Goal: Find contact information: Find contact information

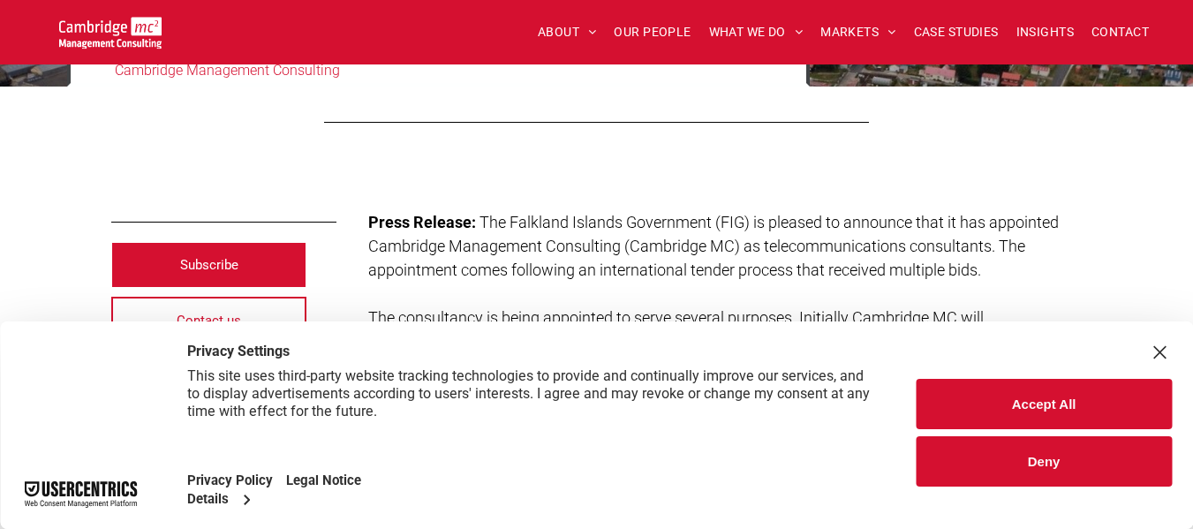
scroll to position [353, 0]
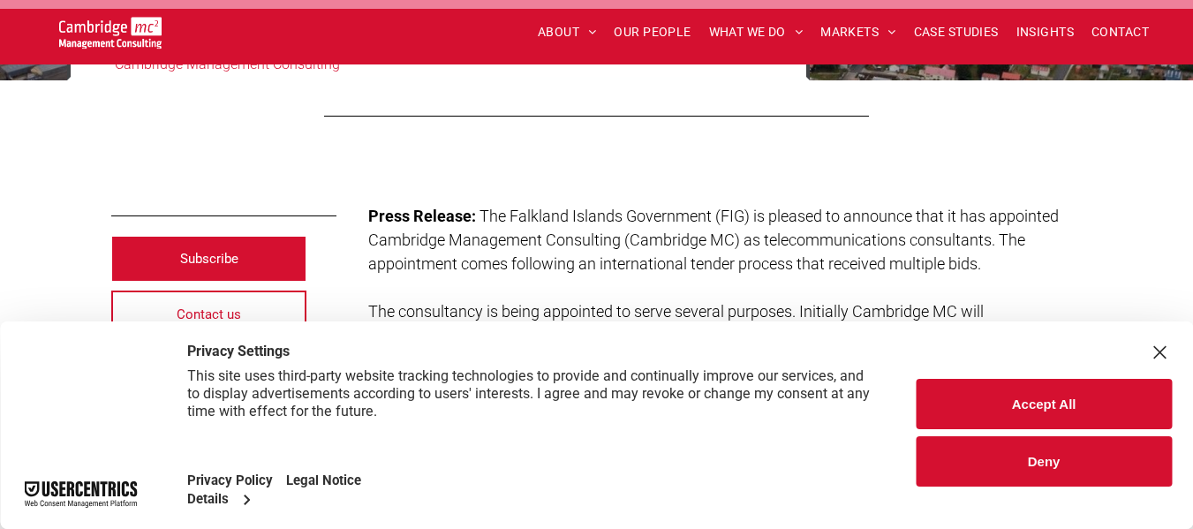
click at [1153, 354] on div "Close Layer" at bounding box center [1159, 352] width 25 height 25
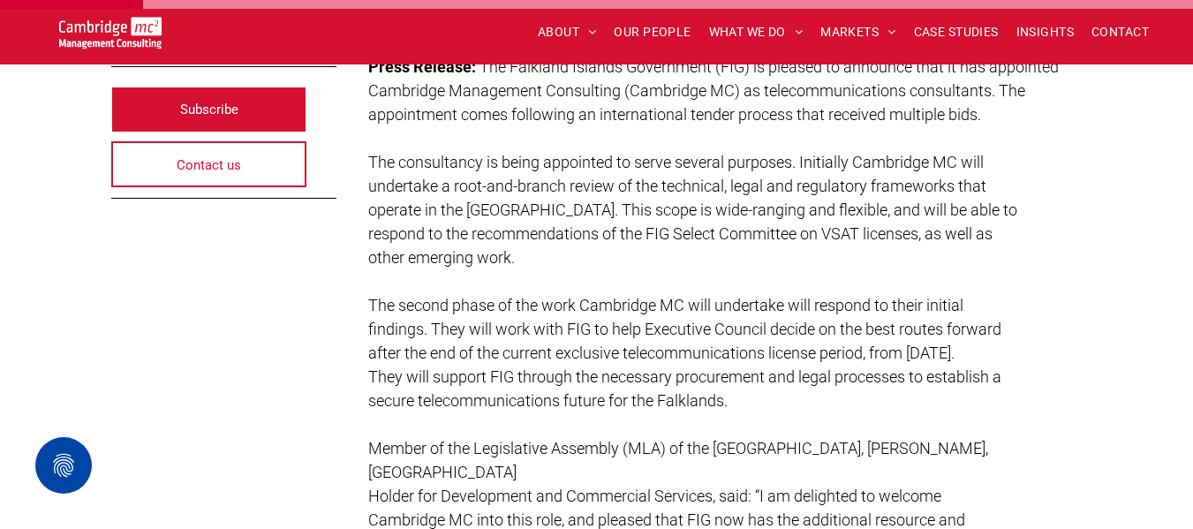
scroll to position [442, 0]
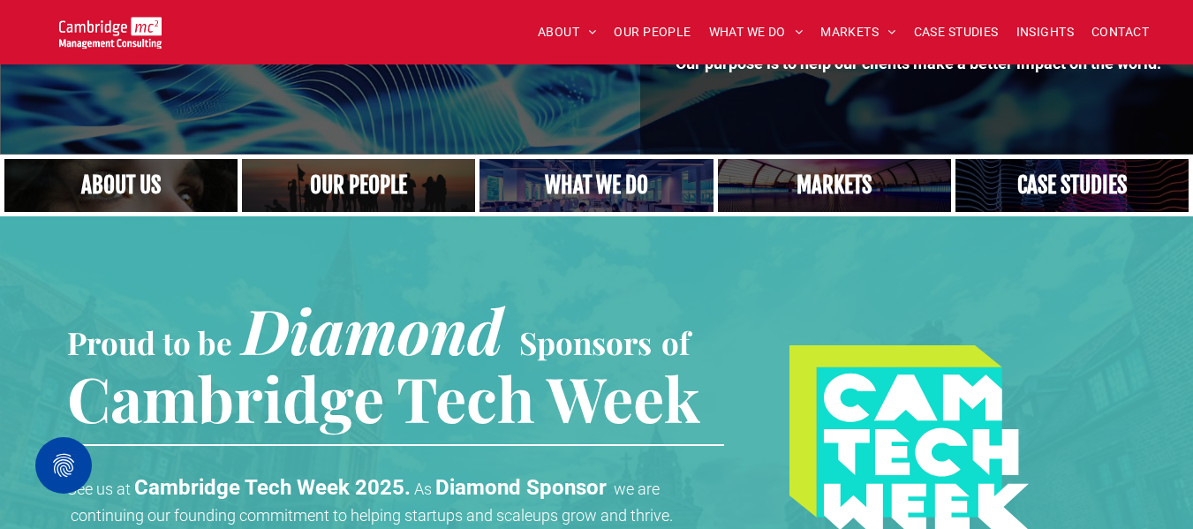
scroll to position [382, 0]
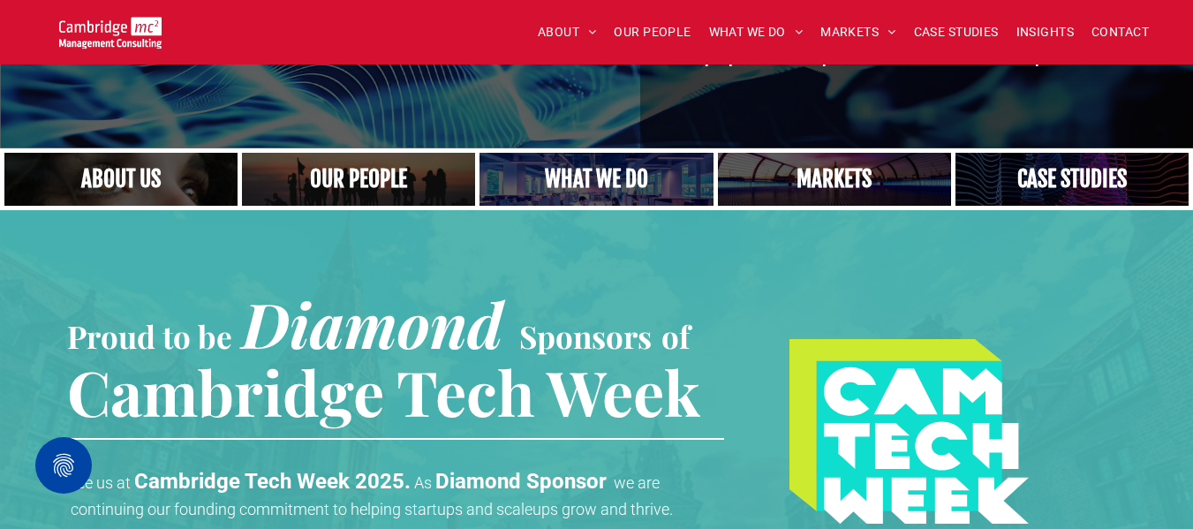
click at [143, 174] on link "Close up of woman's face, centered on her eyes" at bounding box center [120, 179] width 247 height 57
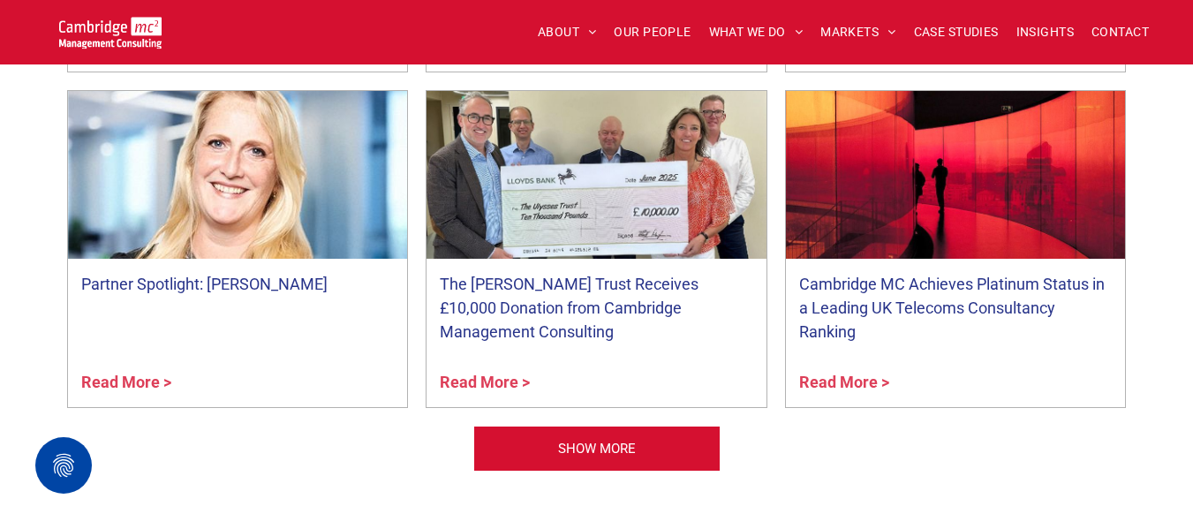
scroll to position [4416, 0]
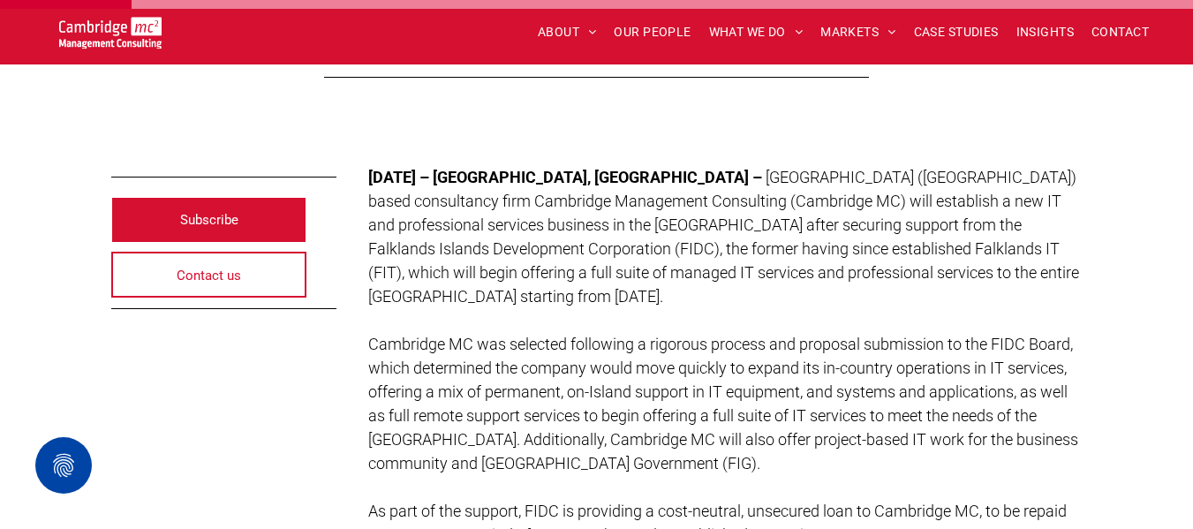
scroll to position [471, 0]
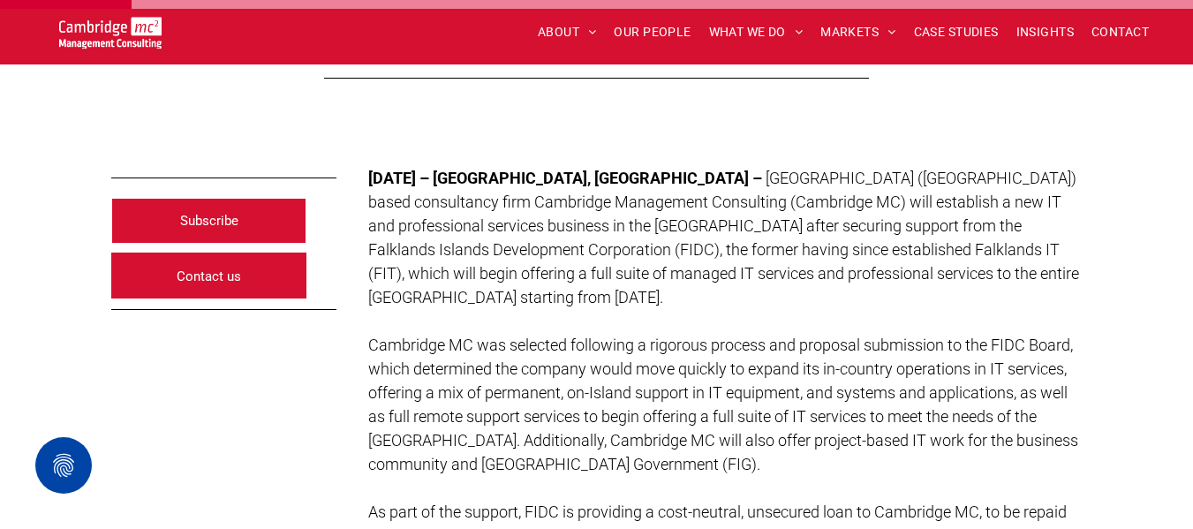
click at [178, 262] on span "Contact us" at bounding box center [209, 276] width 64 height 44
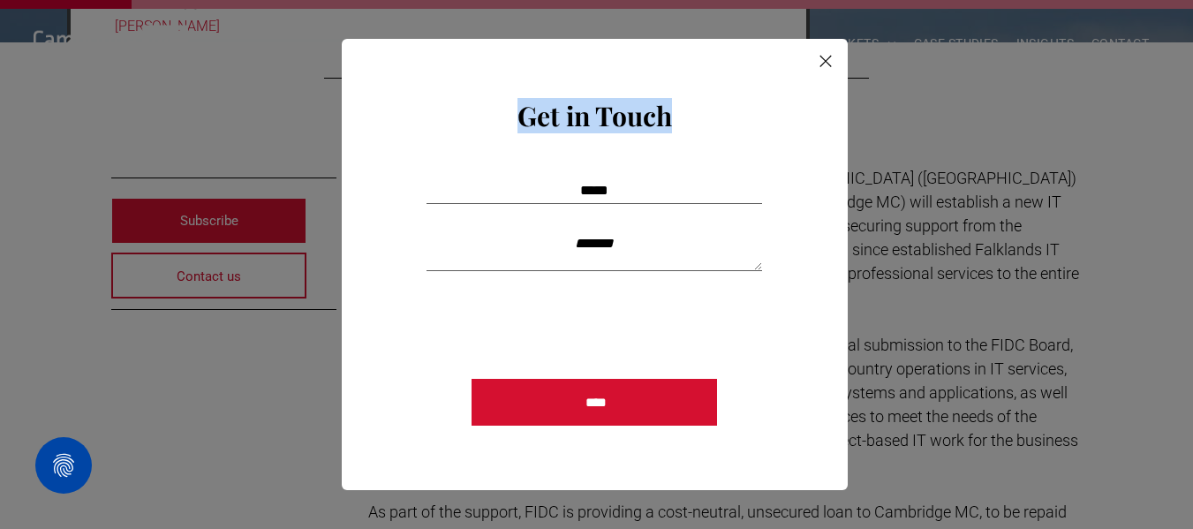
click at [837, 64] on div "Share by: Get in Touch Contact Us Email: Message **** Thank you for contacting …" at bounding box center [595, 264] width 506 height 451
